Goal: Complete application form

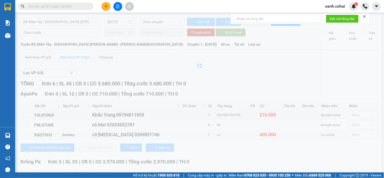
click at [68, 7] on input "text" at bounding box center [58, 7] width 60 height 6
type input "[DATE]"
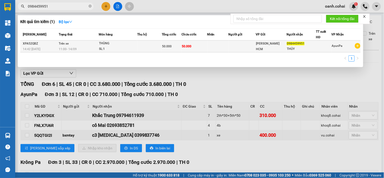
type input "0984459951"
click at [221, 46] on td at bounding box center [217, 47] width 21 height 12
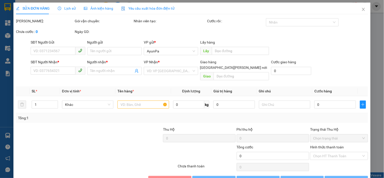
type input "0984459951"
type input "THỦY"
type input "50.000"
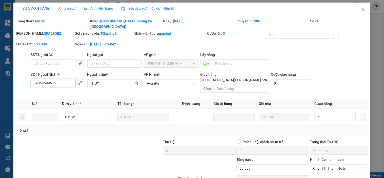
click at [48, 80] on input "0984459951" at bounding box center [53, 83] width 45 height 8
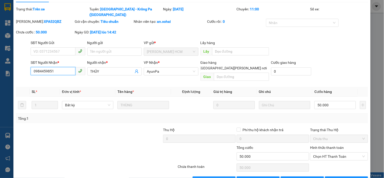
scroll to position [17, 0]
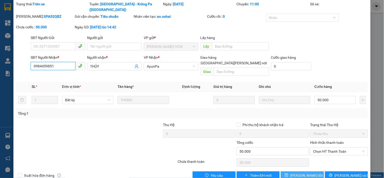
type input "0984459851"
click at [288, 173] on icon "save" at bounding box center [287, 175] width 4 height 4
